Goal: Task Accomplishment & Management: Manage account settings

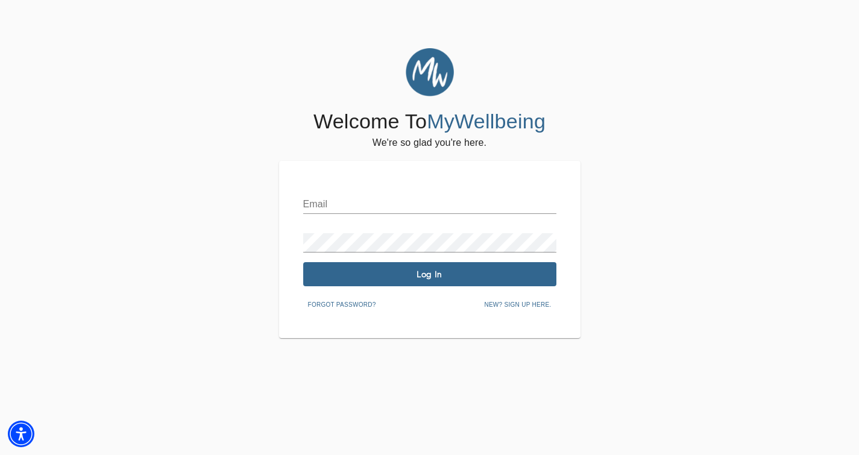
click at [349, 209] on input "text" at bounding box center [429, 204] width 253 height 19
type input "[EMAIL_ADDRESS][DOMAIN_NAME]"
click at [253, 277] on div "Welcome To MyWellbeing We're so glad you're here. Email [EMAIL_ADDRESS][DOMAIN_…" at bounding box center [429, 193] width 853 height 290
click at [350, 304] on span "Forgot password?" at bounding box center [342, 305] width 68 height 11
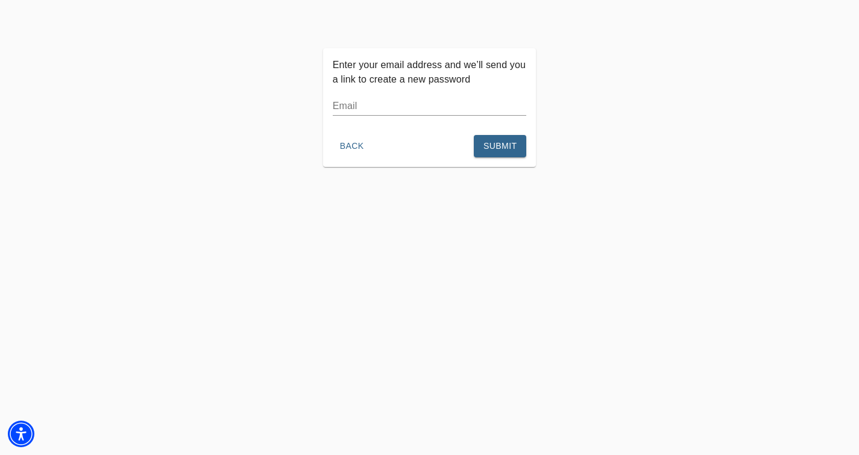
click at [397, 108] on input "text" at bounding box center [430, 105] width 194 height 19
click at [234, 177] on div "Enter your email address and we’ll send you a link to create a new password Ema…" at bounding box center [429, 275] width 859 height 455
click at [382, 107] on input "text" at bounding box center [430, 105] width 194 height 19
type input "[EMAIL_ADDRESS][DOMAIN_NAME]"
click at [494, 142] on span "Submit" at bounding box center [499, 146] width 33 height 15
